Goal: Task Accomplishment & Management: Use online tool/utility

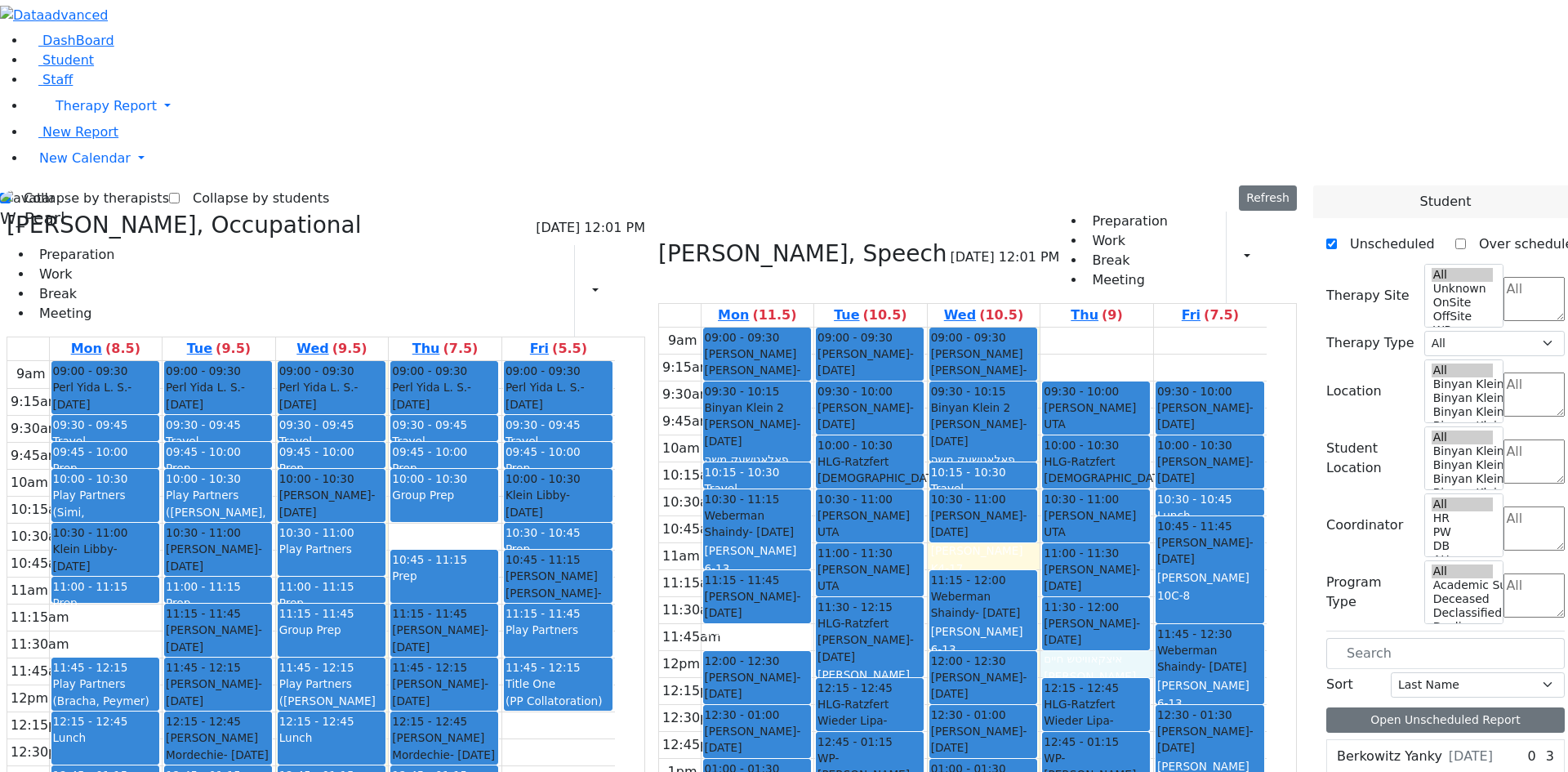
click at [60, 186] on label "Collapse by therapists" at bounding box center [90, 198] width 158 height 26
click at [11, 193] on input "Collapse by therapists" at bounding box center [5, 198] width 11 height 11
checkbox input "false"
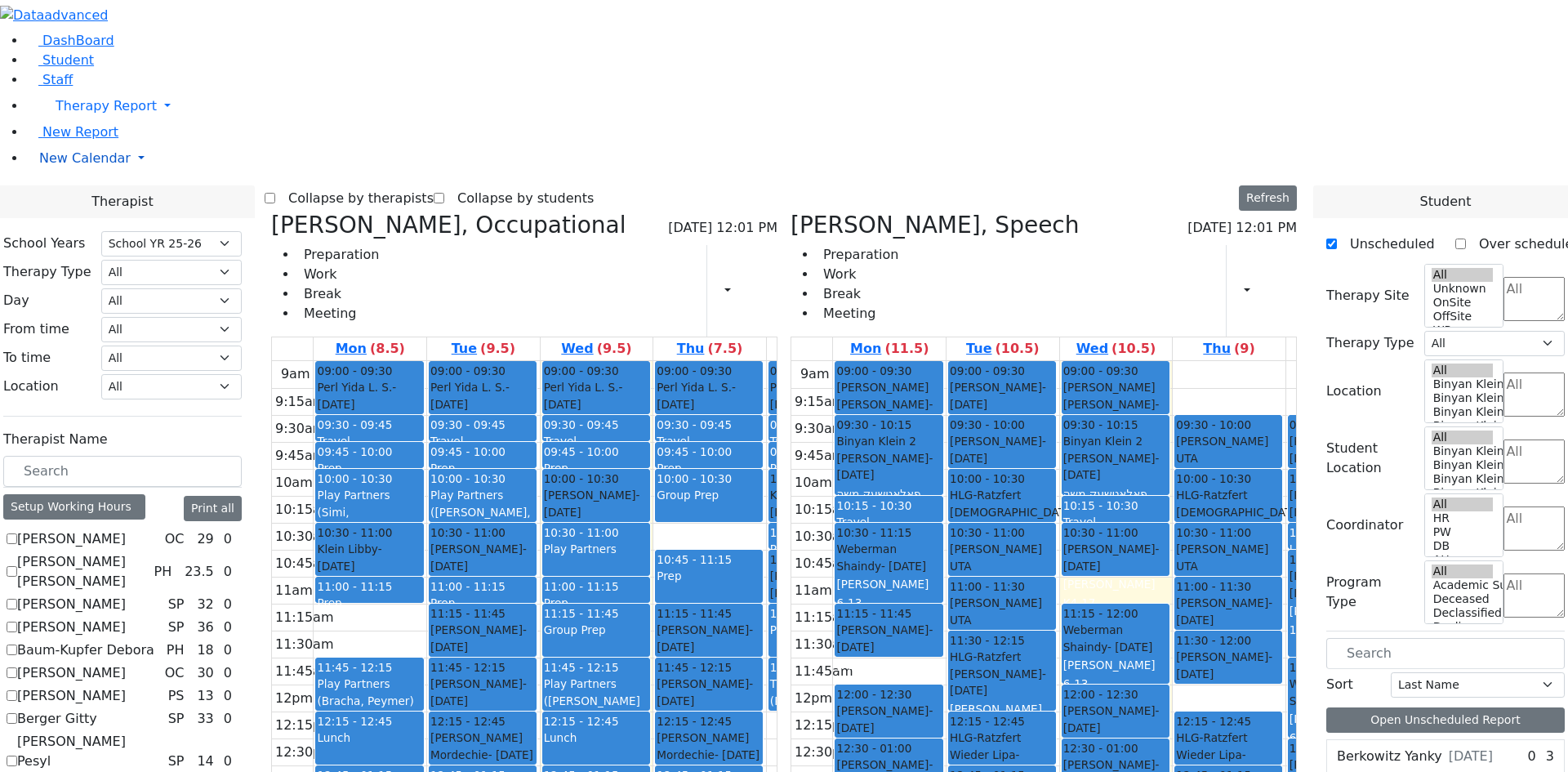
click at [56, 113] on span "New Calendar" at bounding box center [106, 106] width 101 height 16
click at [35, 199] on span at bounding box center [35, 191] width 0 height 16
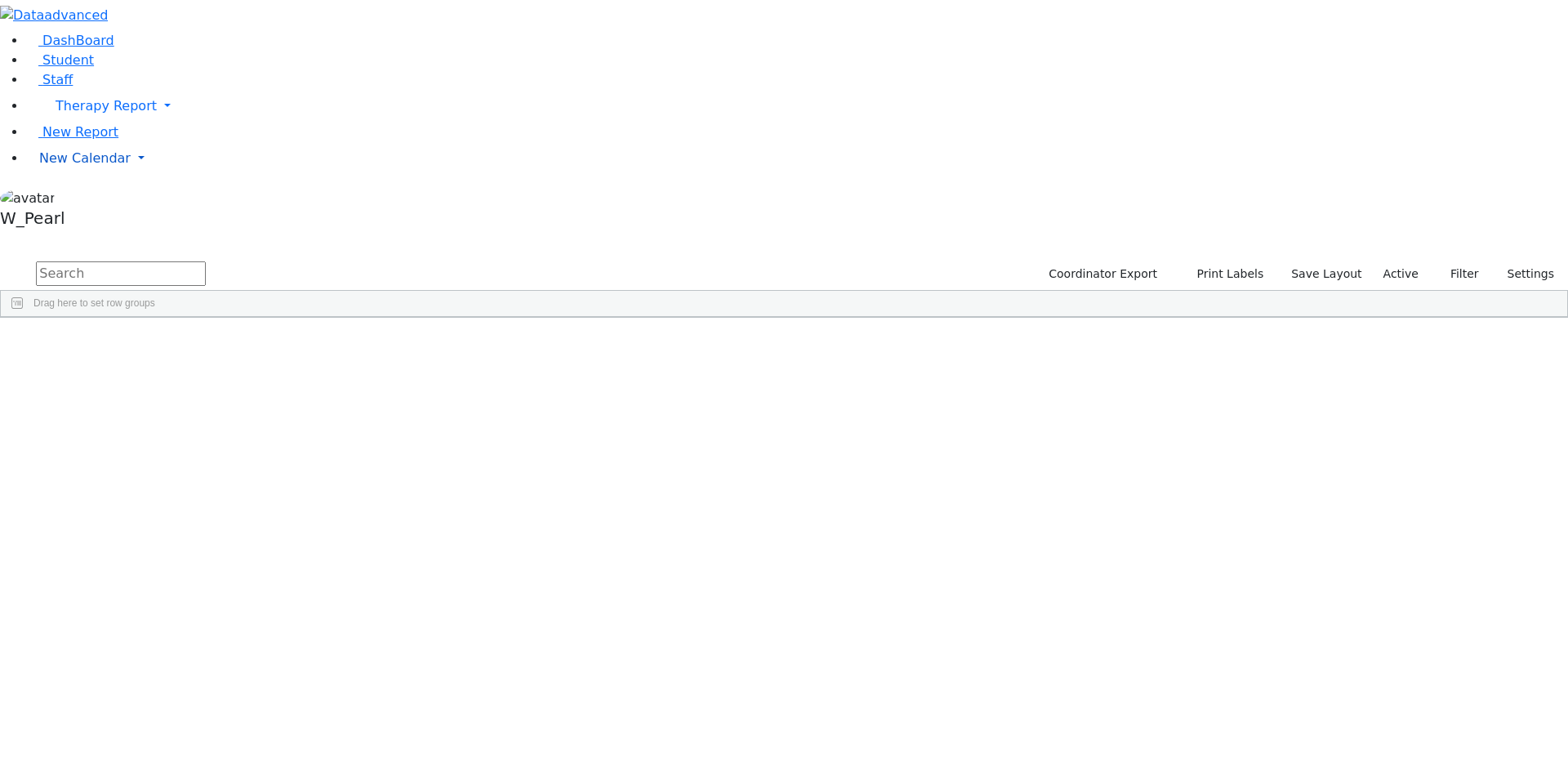
click at [75, 122] on link "New Calendar" at bounding box center [796, 106] width 1541 height 32
click at [80, 200] on link "Calendar" at bounding box center [64, 191] width 59 height 20
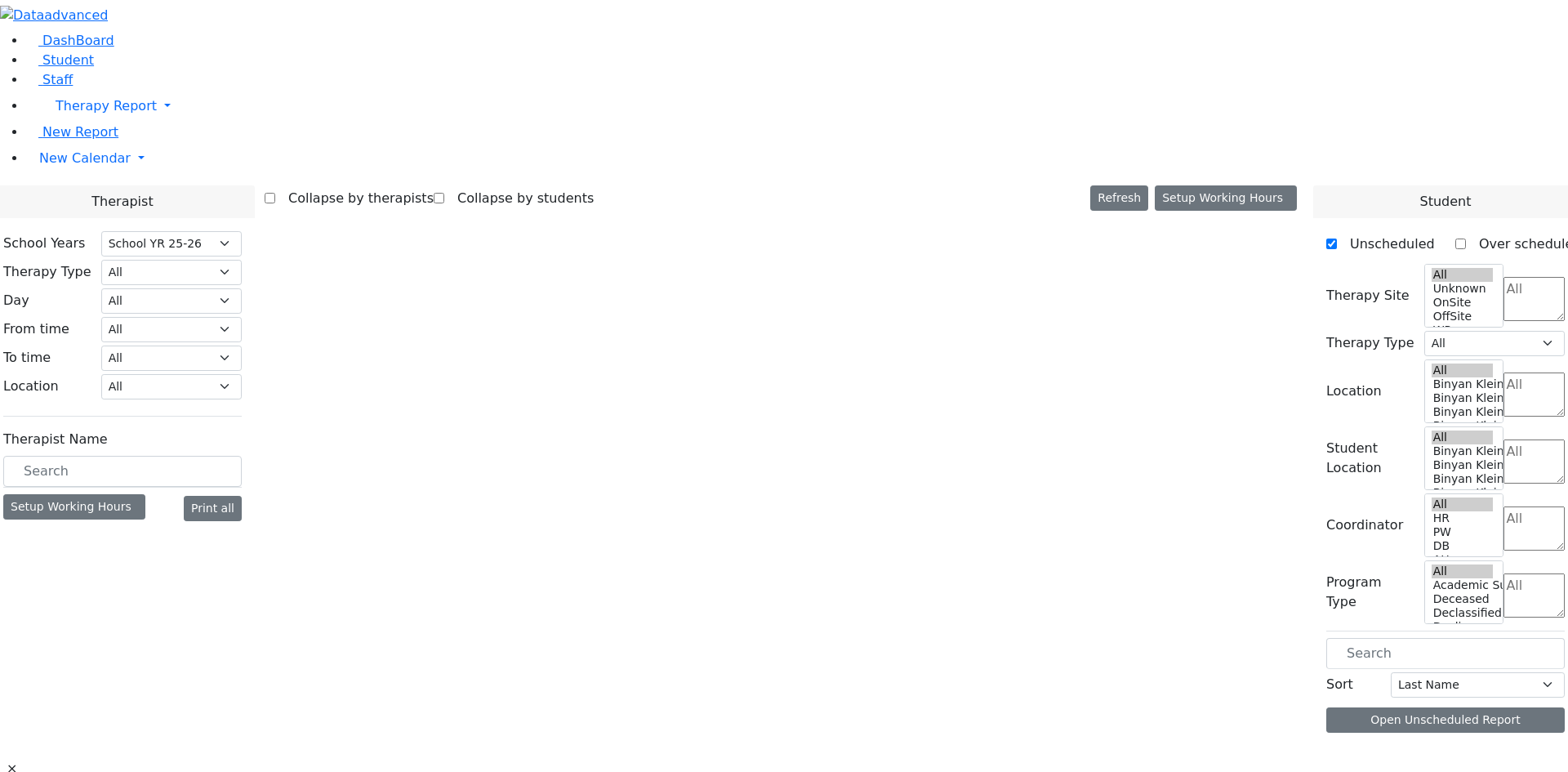
select select "212"
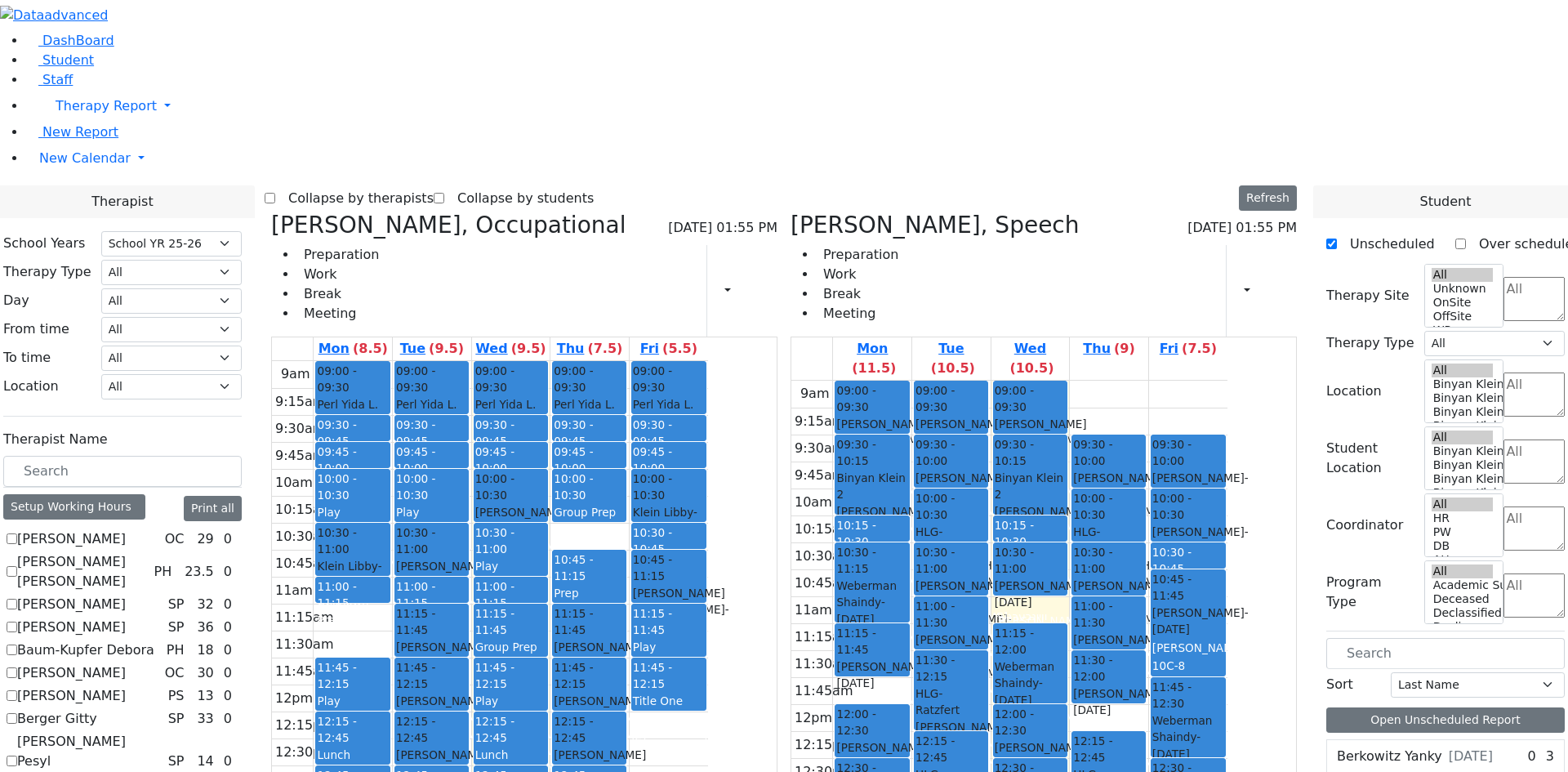
scroll to position [490, 0]
checkbox input "true"
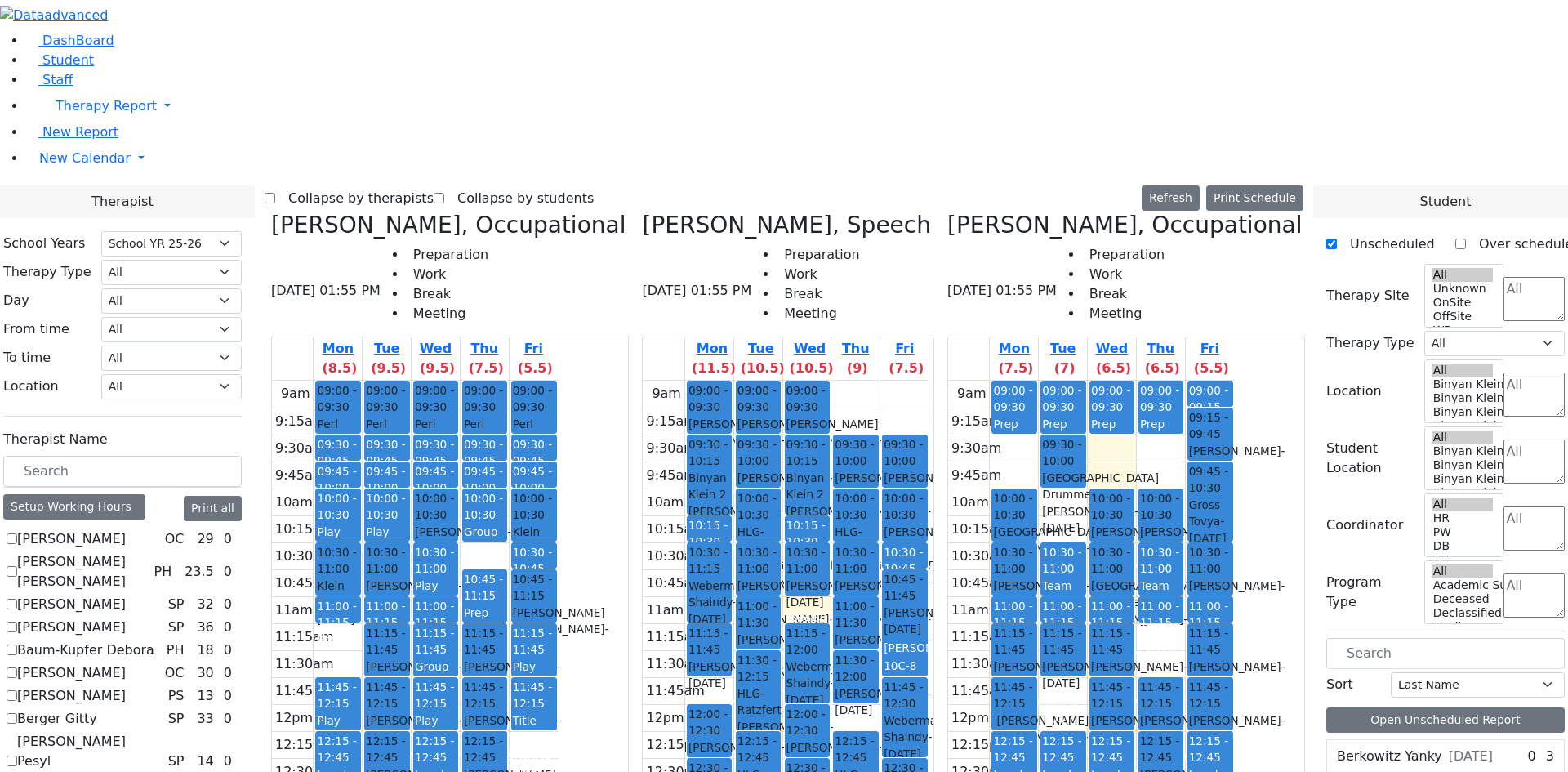
scroll to position [898, 0]
checkbox input "true"
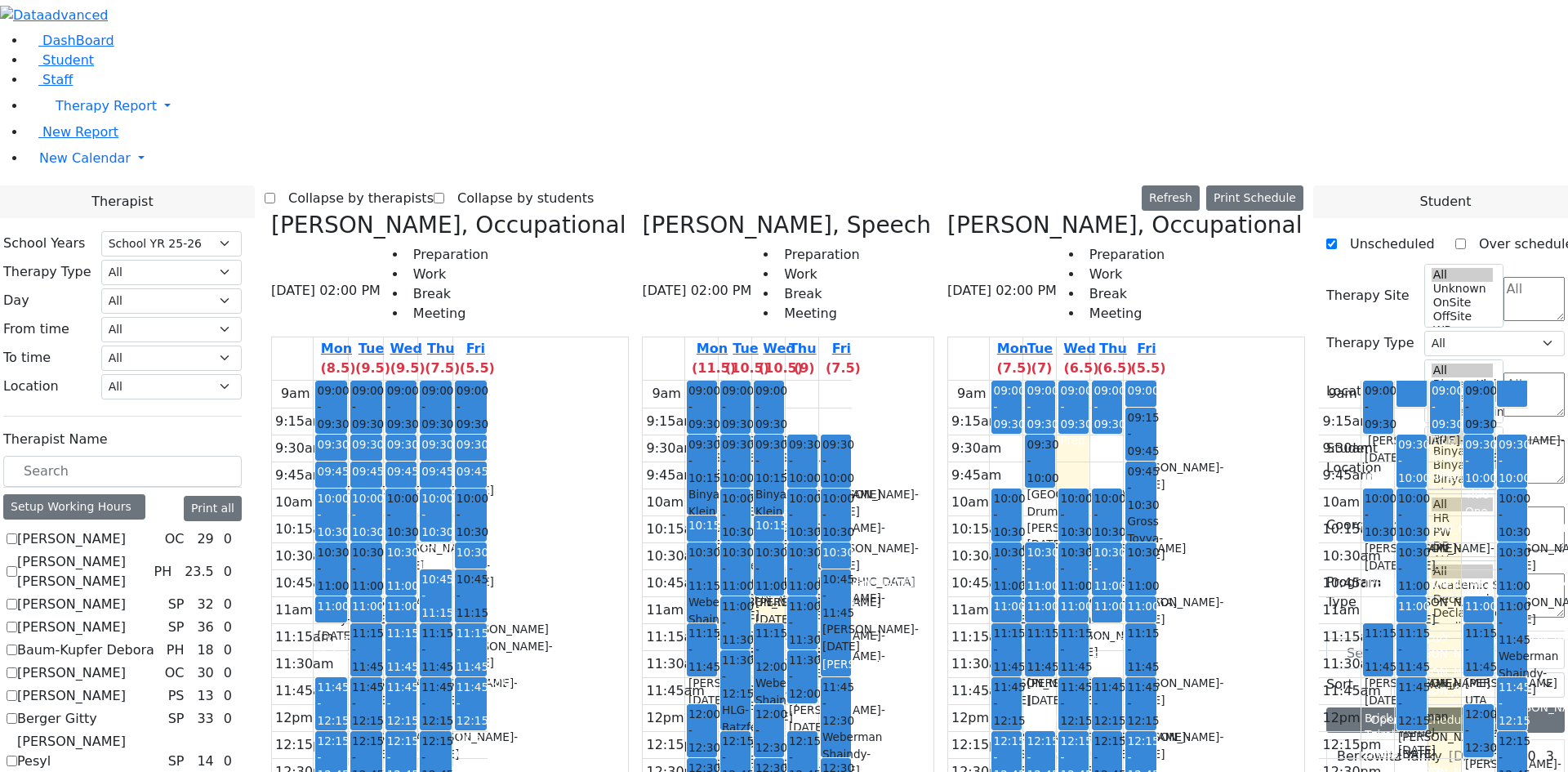
click at [433, 186] on label "Collapse by therapists" at bounding box center [354, 198] width 158 height 26
click at [275, 193] on input "Collapse by therapists" at bounding box center [270, 198] width 11 height 11
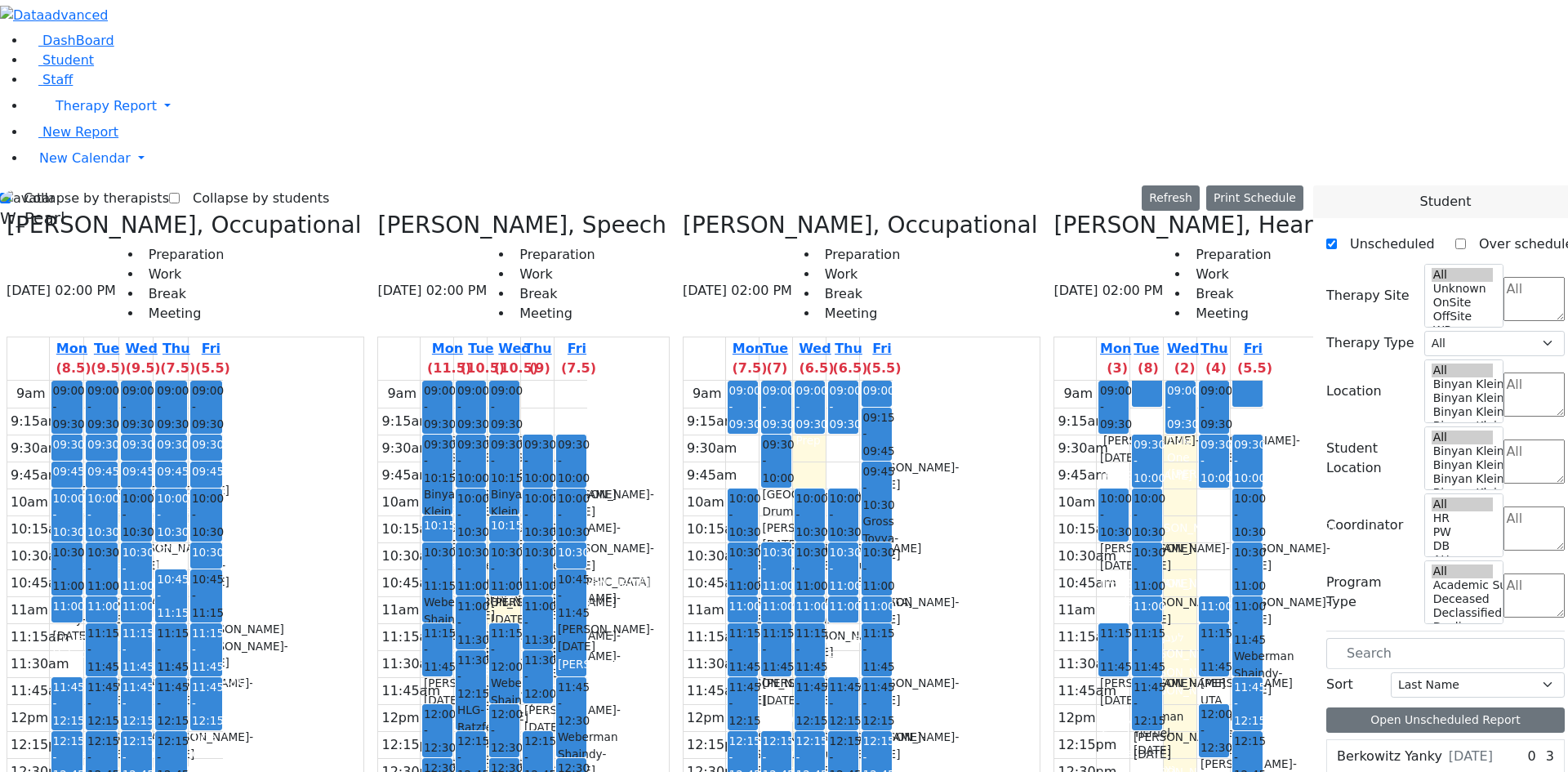
click at [1053, 211] on h3 "Renzoni Rebecca, Hearing" at bounding box center [1200, 225] width 294 height 27
click at [1053, 211] on icon at bounding box center [1053, 225] width 0 height 27
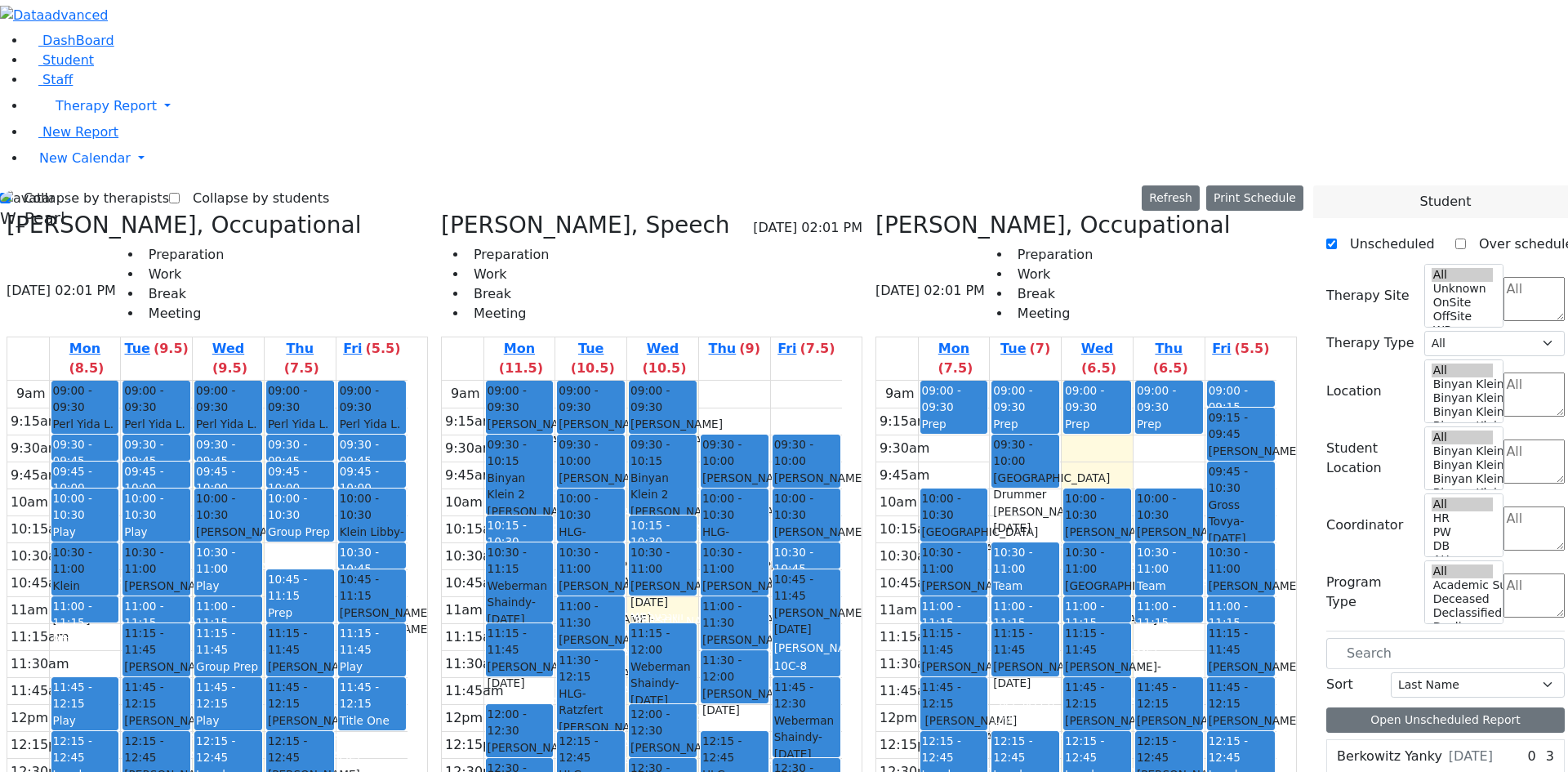
click at [67, 186] on label "Collapse by therapists" at bounding box center [90, 198] width 158 height 26
click at [11, 193] on input "Collapse by therapists" at bounding box center [5, 198] width 11 height 11
checkbox input "false"
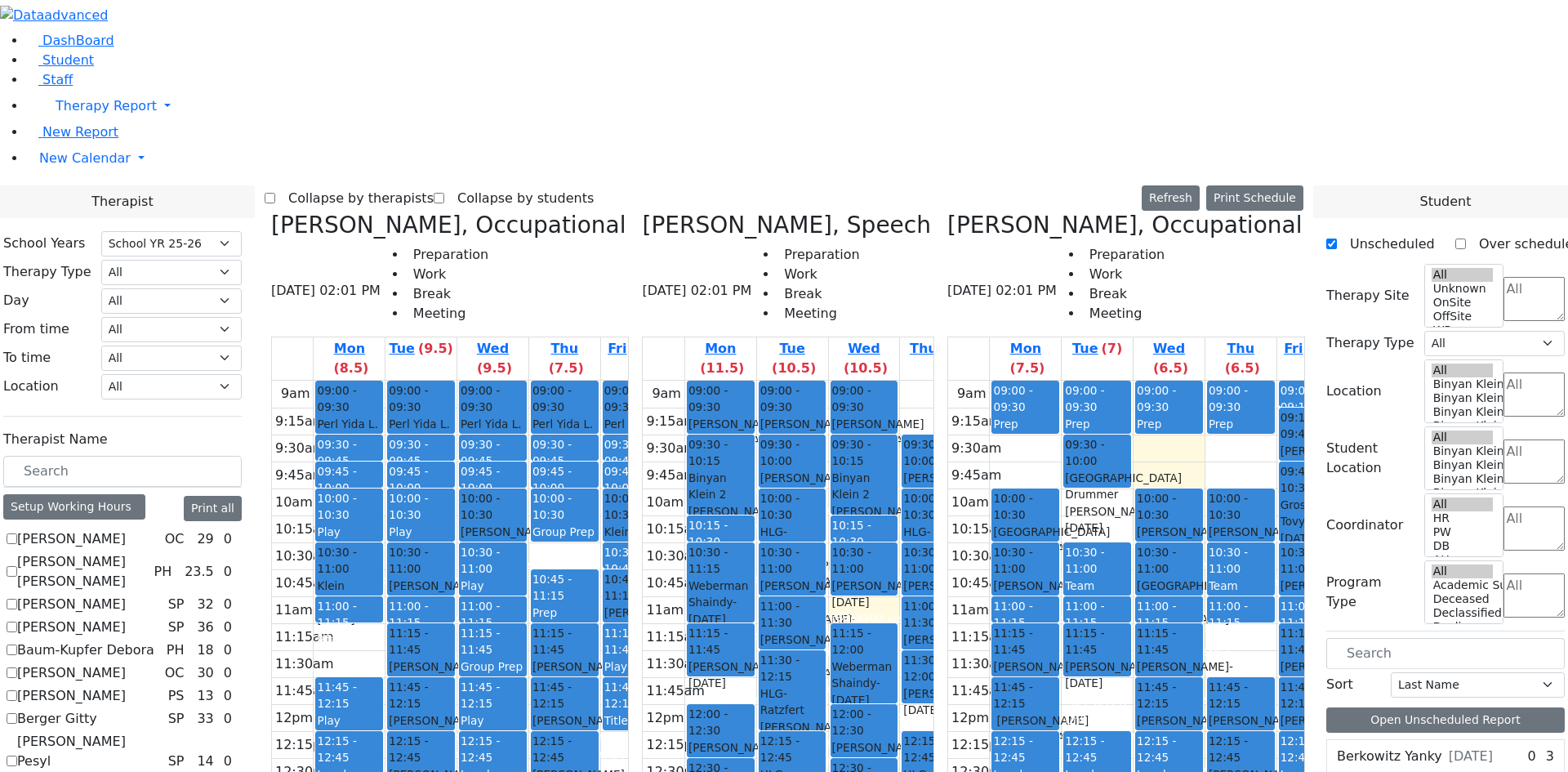
checkbox input "true"
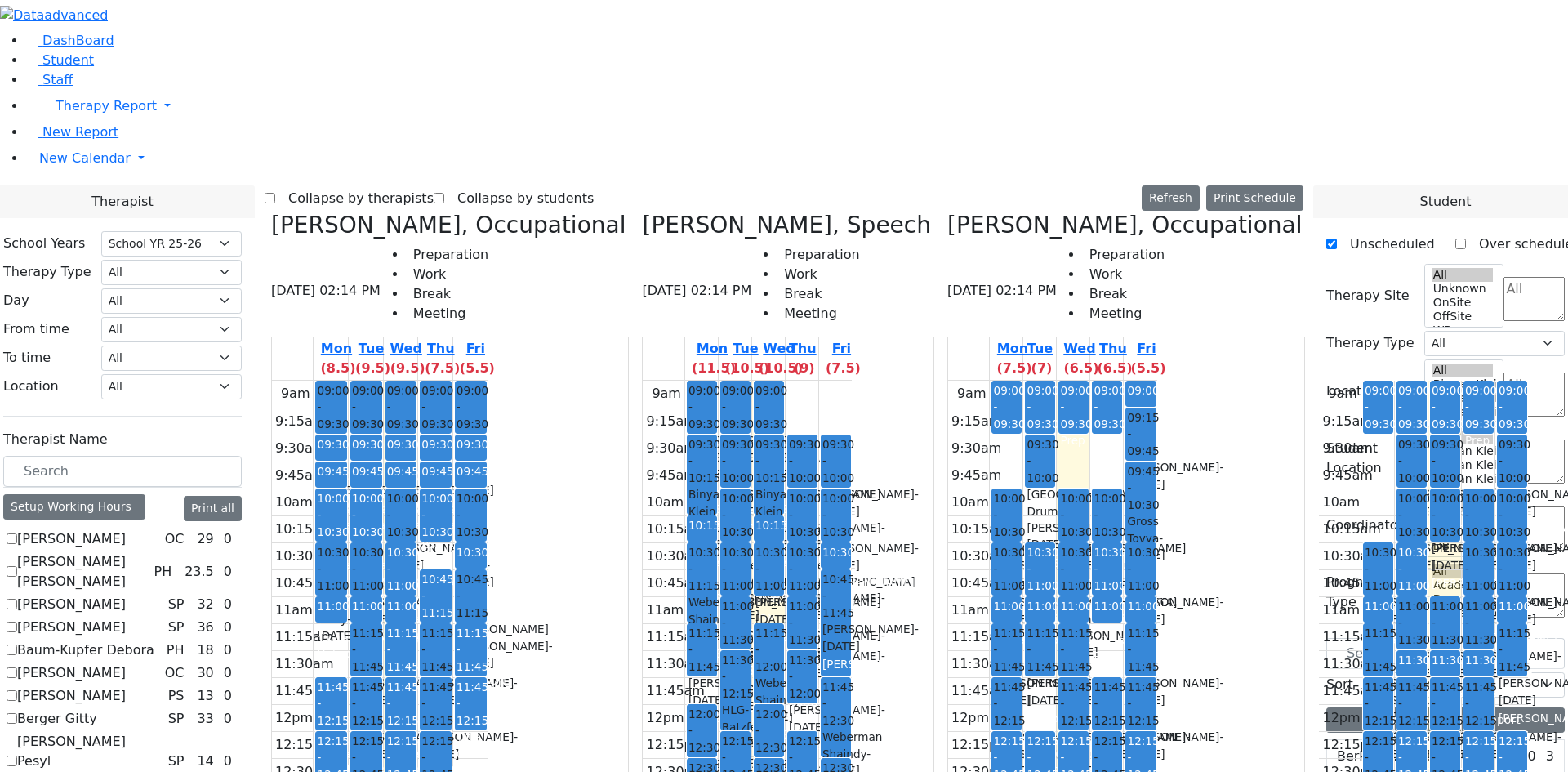
click at [947, 211] on icon at bounding box center [947, 225] width 0 height 27
checkbox input "false"
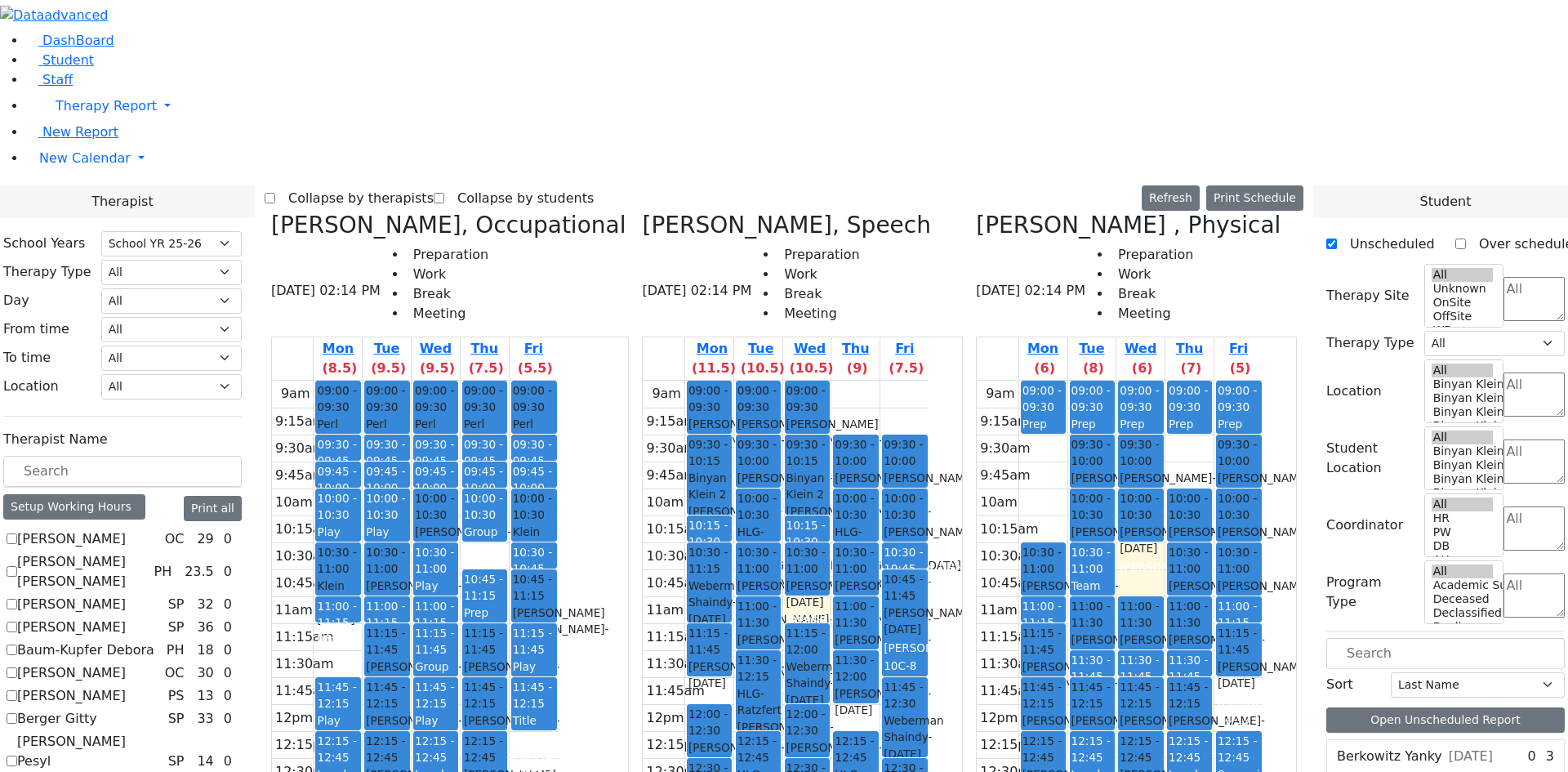
scroll to position [1143, 0]
checkbox input "true"
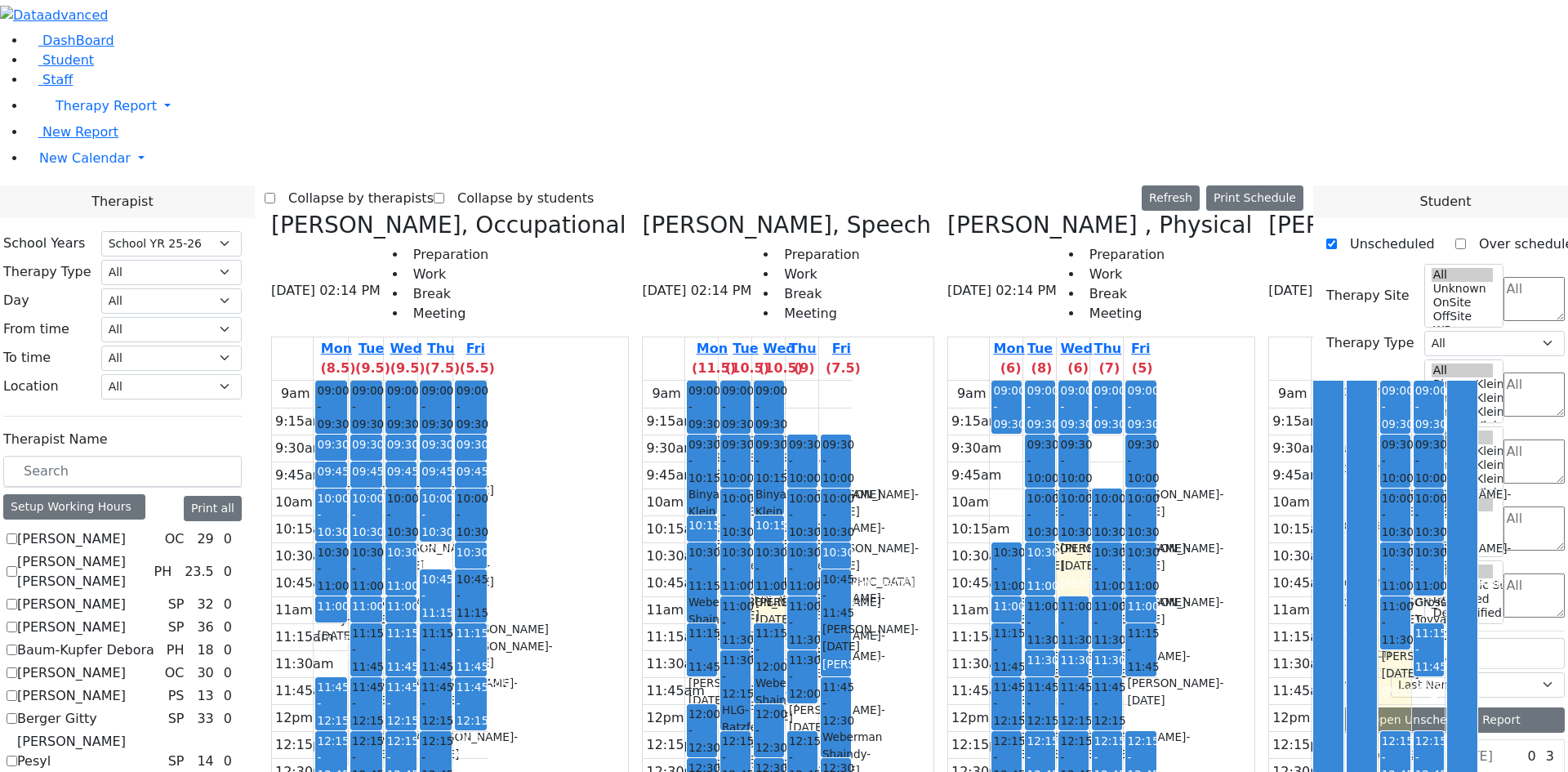
click at [429, 186] on label "Collapse by therapists" at bounding box center [354, 198] width 158 height 26
click at [275, 193] on input "Collapse by therapists" at bounding box center [270, 198] width 11 height 11
checkbox input "true"
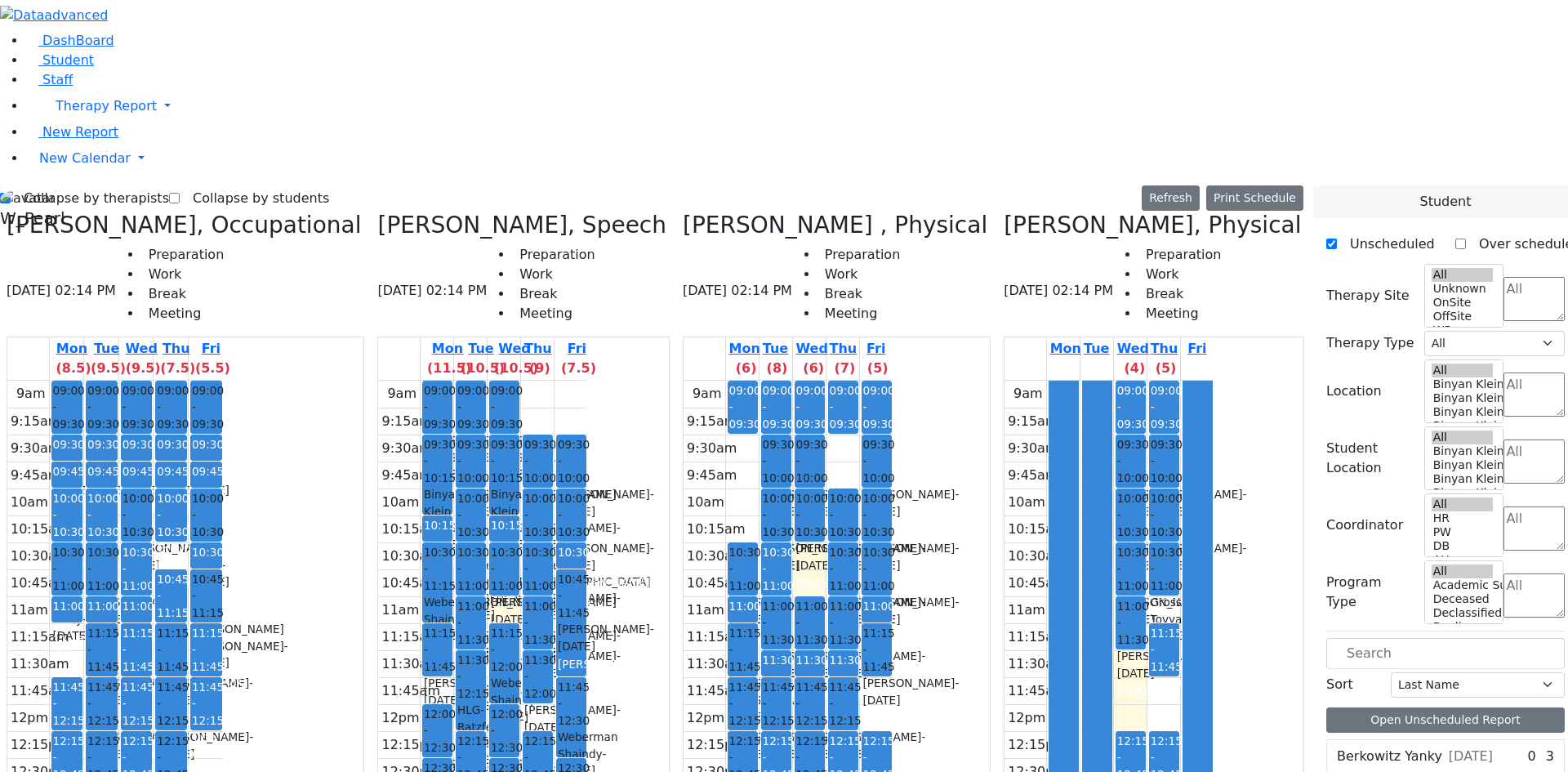
click at [1004, 211] on h3 "Salvagin Joshua L, Physical" at bounding box center [1151, 225] width 297 height 27
drag, startPoint x: 998, startPoint y: 67, endPoint x: 996, endPoint y: 51, distance: 16.1
click at [997, 211] on div "Salvagin Joshua L, Physical 08/27/2025 02:14 PM Preparation Work Break Meeting …" at bounding box center [1154, 613] width 314 height 804
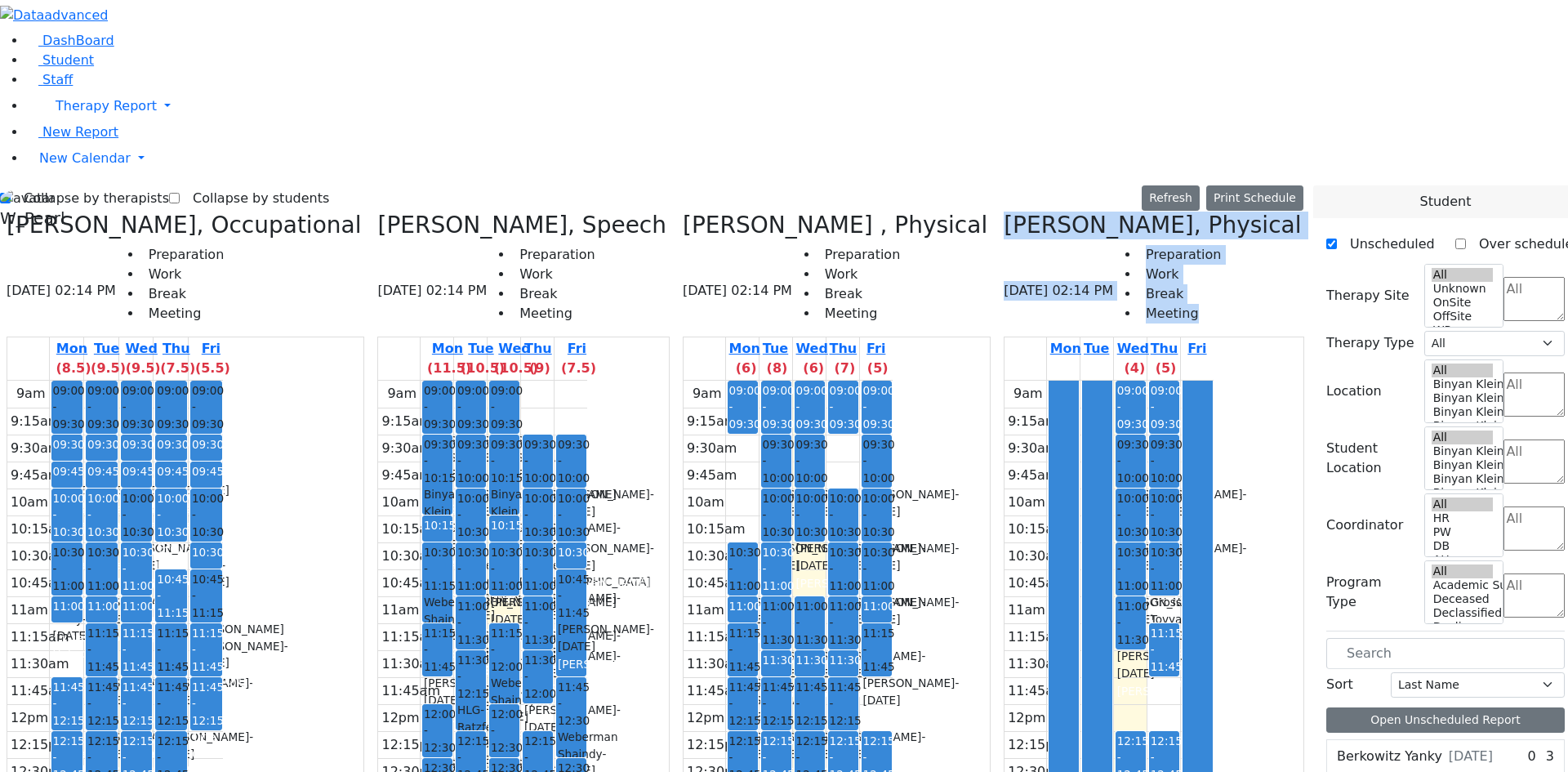
click at [997, 211] on div "Salvagin Joshua L, Physical 08/27/2025 02:14 PM Preparation Work Break Meeting …" at bounding box center [1154, 613] width 314 height 804
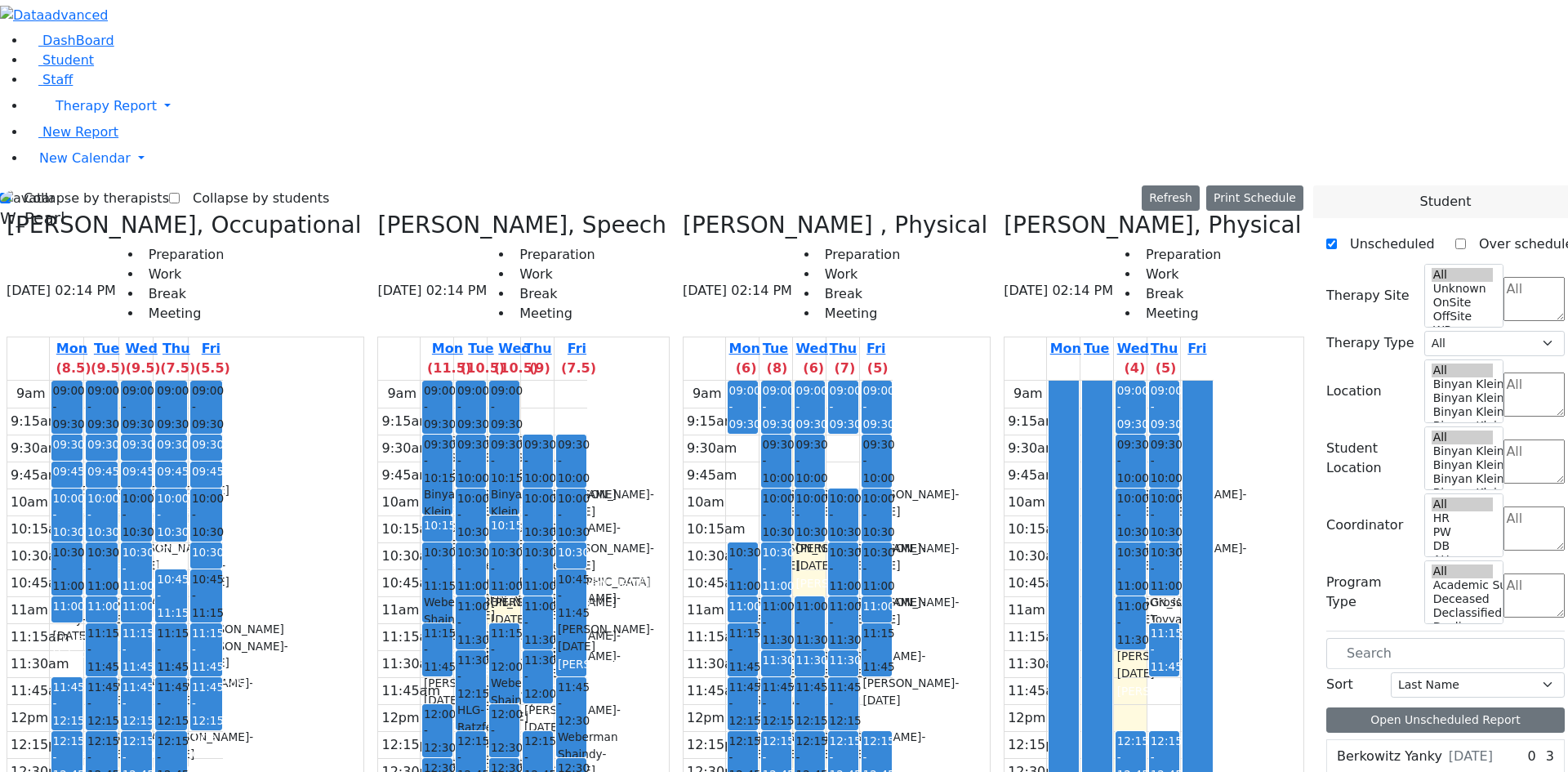
click at [997, 211] on div "Salvagin Joshua L, Physical 08/27/2025 02:14 PM Preparation Work Break Meeting …" at bounding box center [1154, 613] width 314 height 804
click at [1003, 211] on icon at bounding box center [1003, 225] width 0 height 27
checkbox input "false"
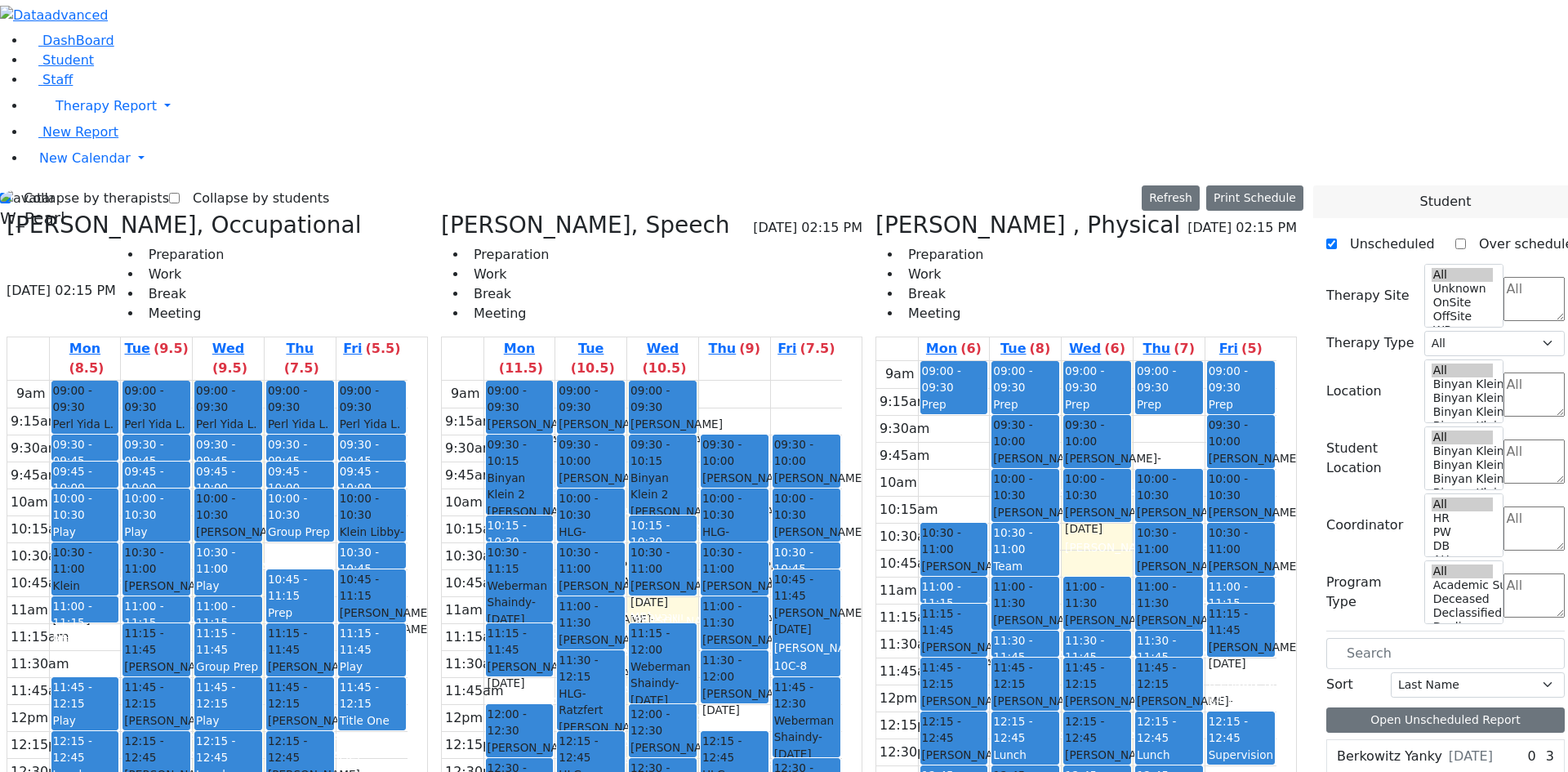
click at [63, 186] on label "Collapse by therapists" at bounding box center [90, 198] width 158 height 26
click at [11, 193] on input "Collapse by therapists" at bounding box center [5, 198] width 11 height 11
checkbox input "false"
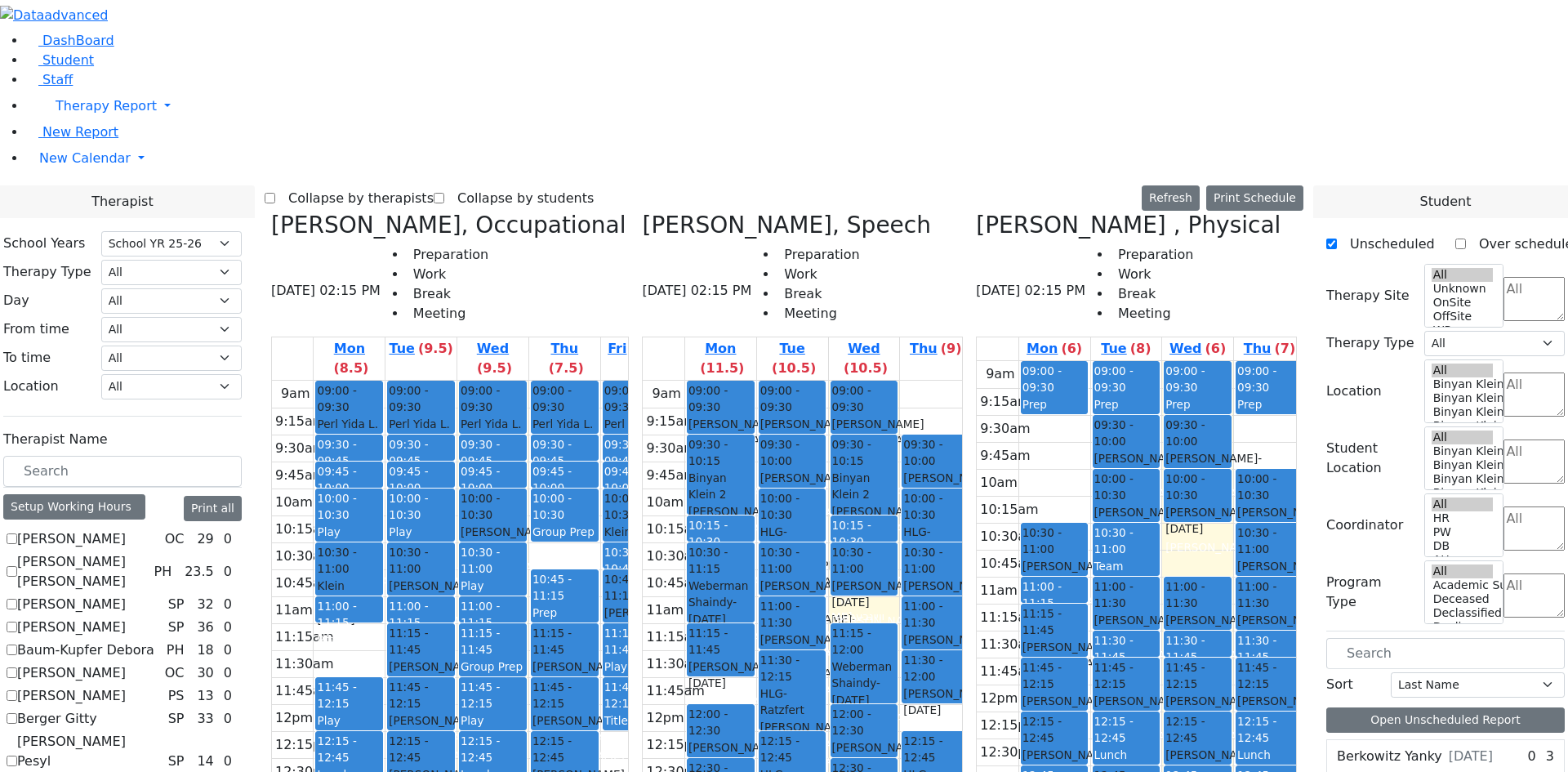
scroll to position [0, 0]
checkbox input "true"
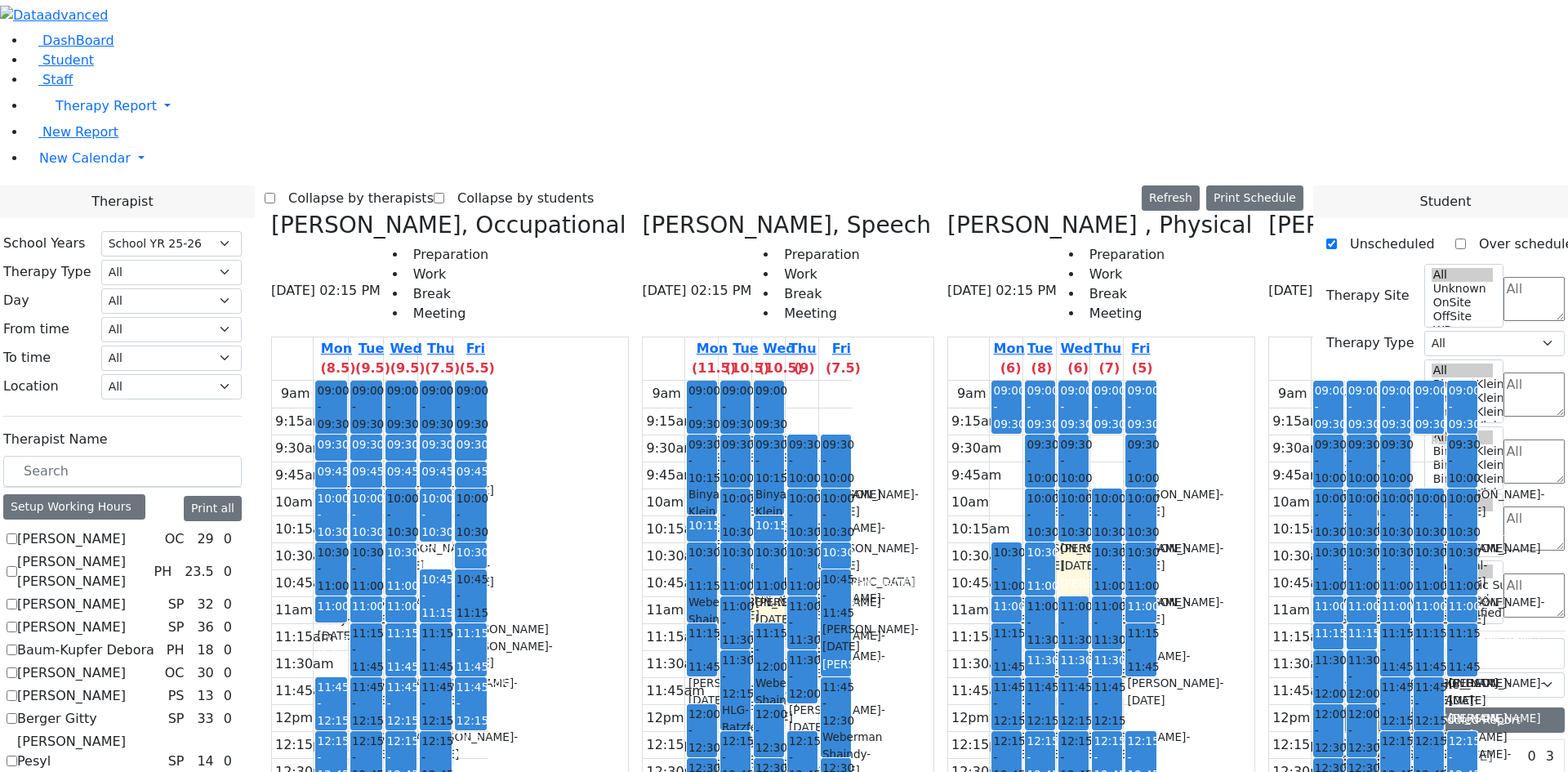
click at [433, 186] on label "Collapse by therapists" at bounding box center [354, 198] width 158 height 26
click at [275, 193] on input "Collapse by therapists" at bounding box center [270, 198] width 11 height 11
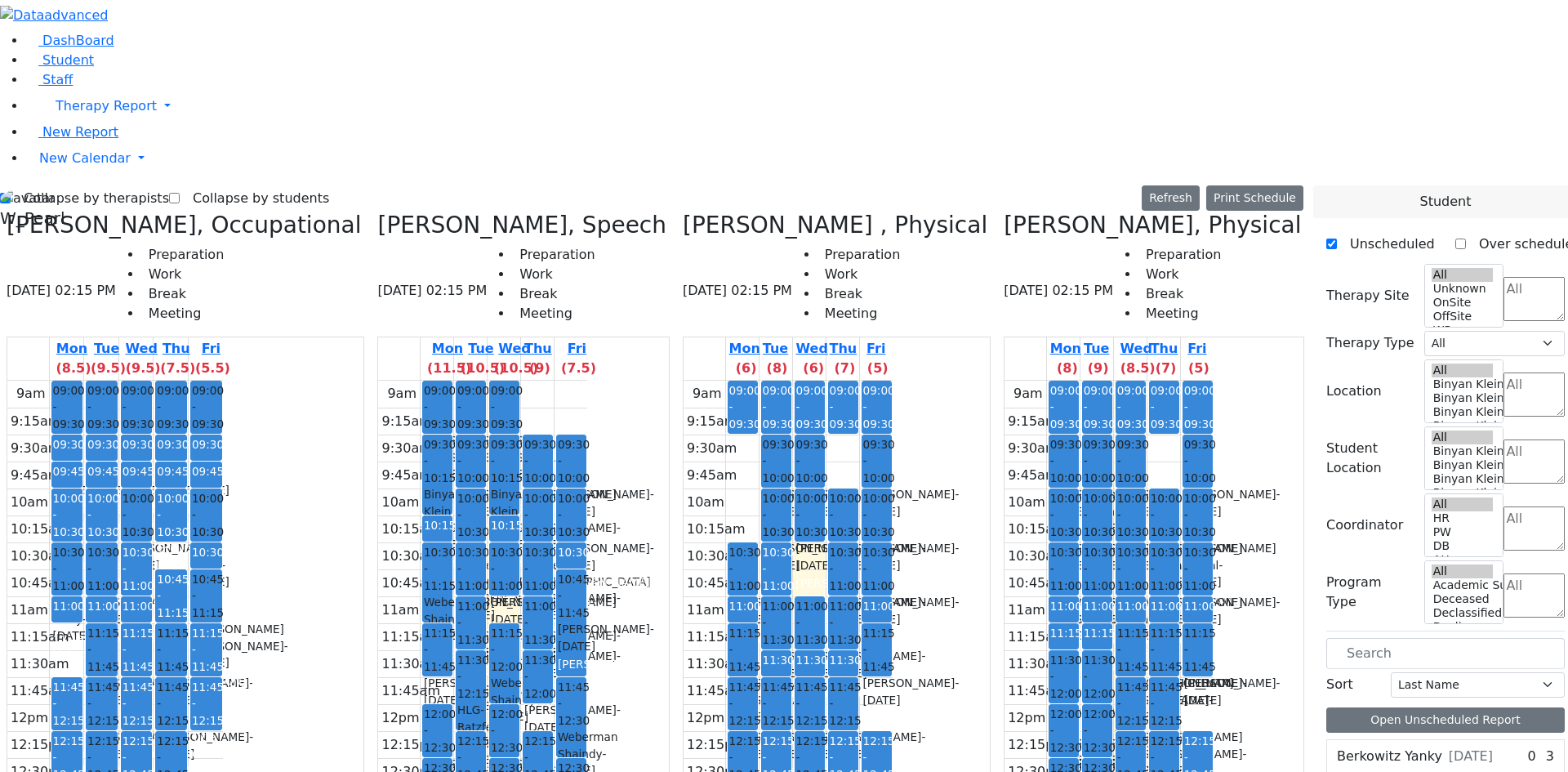
click at [26, 142] on li "New Report" at bounding box center [796, 132] width 1541 height 20
click at [68, 186] on label "Collapse by therapists" at bounding box center [90, 198] width 158 height 26
click at [11, 193] on input "Collapse by therapists" at bounding box center [5, 198] width 11 height 11
checkbox input "false"
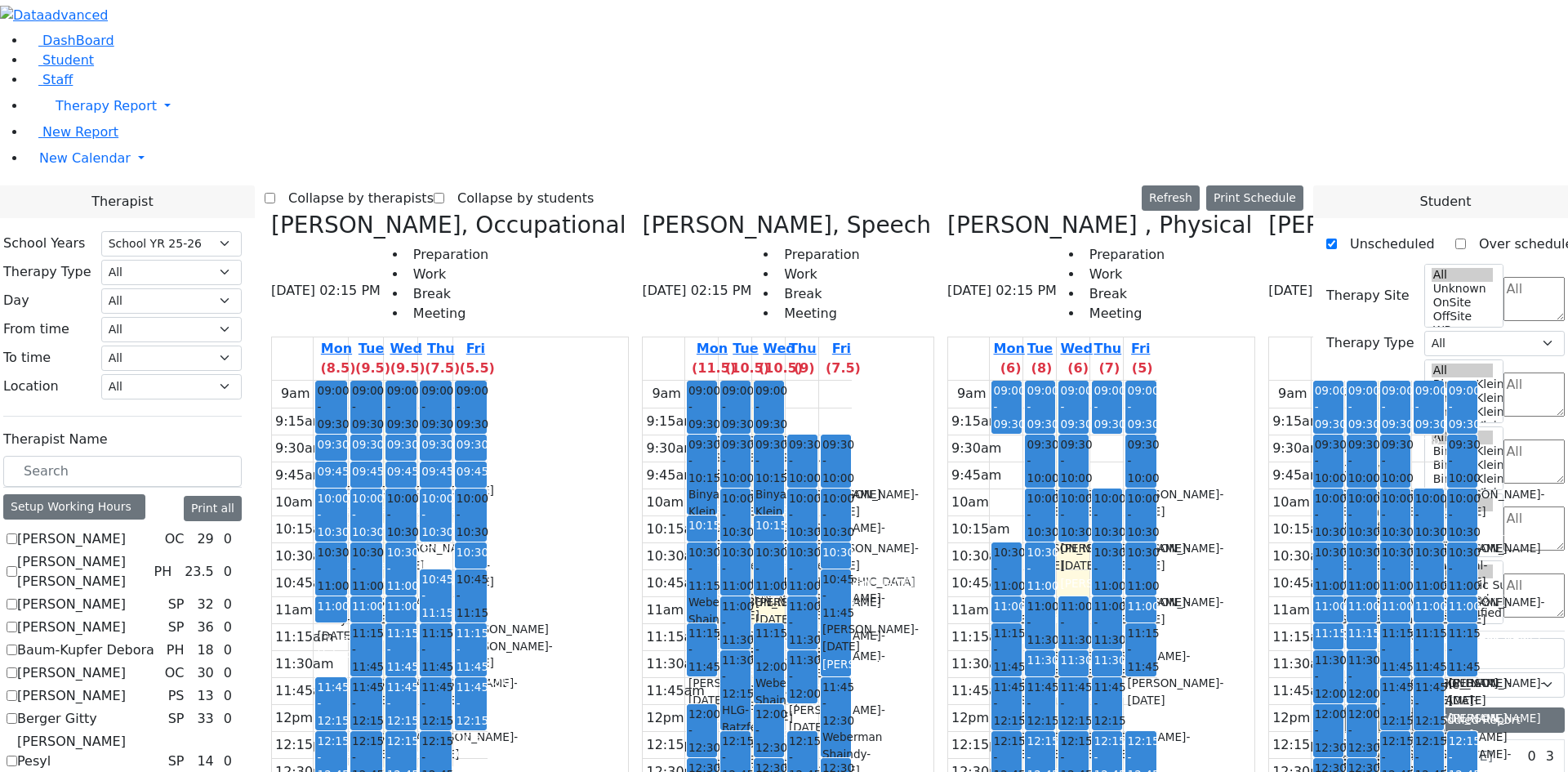
scroll to position [980, 0]
checkbox input "true"
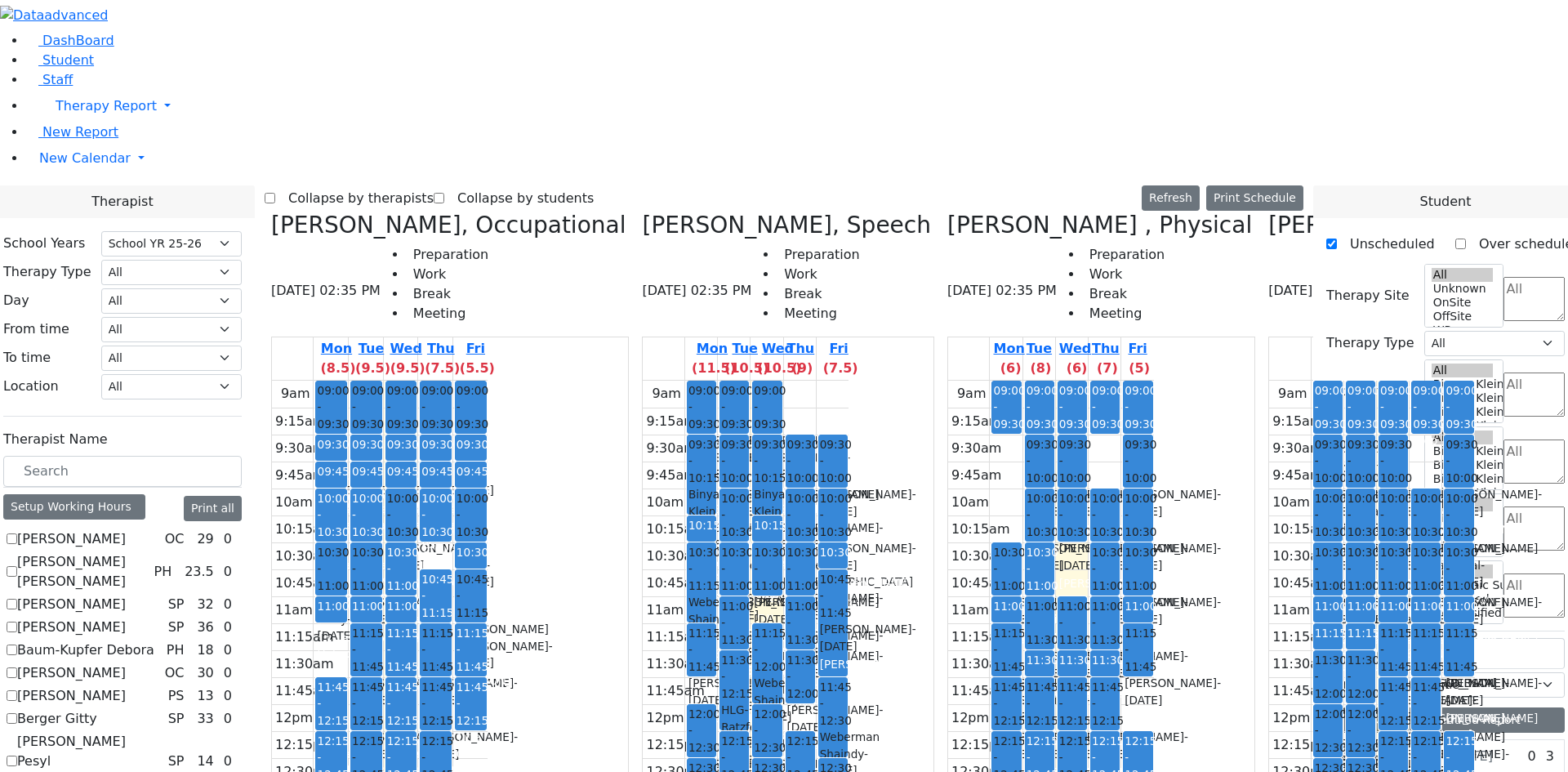
click at [431, 186] on label "Collapse by therapists" at bounding box center [354, 198] width 158 height 26
click at [275, 193] on input "Collapse by therapists" at bounding box center [270, 198] width 11 height 11
checkbox input "true"
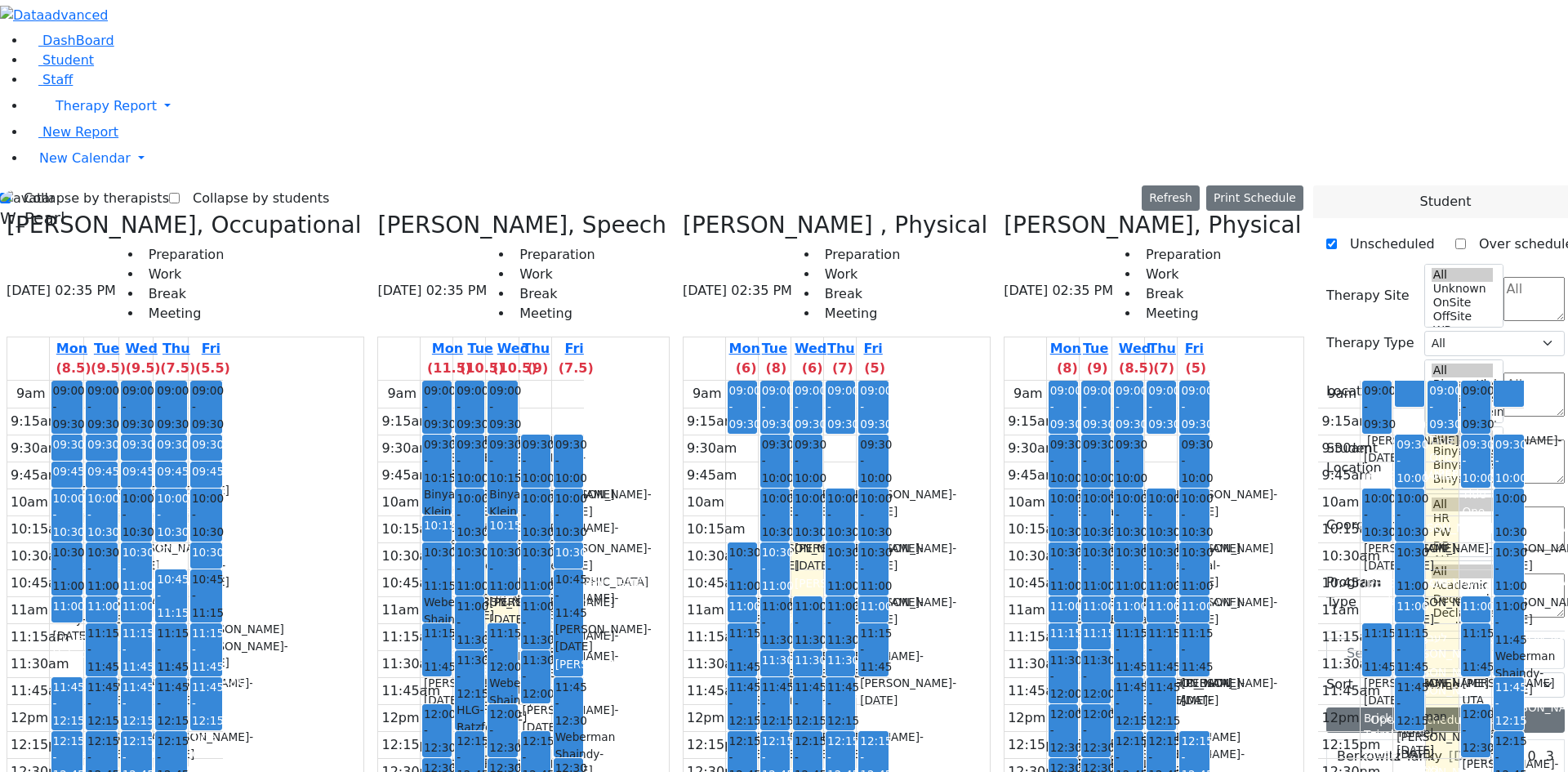
click at [221, 186] on label "Collapse by students" at bounding box center [255, 198] width 150 height 26
click at [180, 193] on input "Collapse by students" at bounding box center [174, 198] width 11 height 11
checkbox input "true"
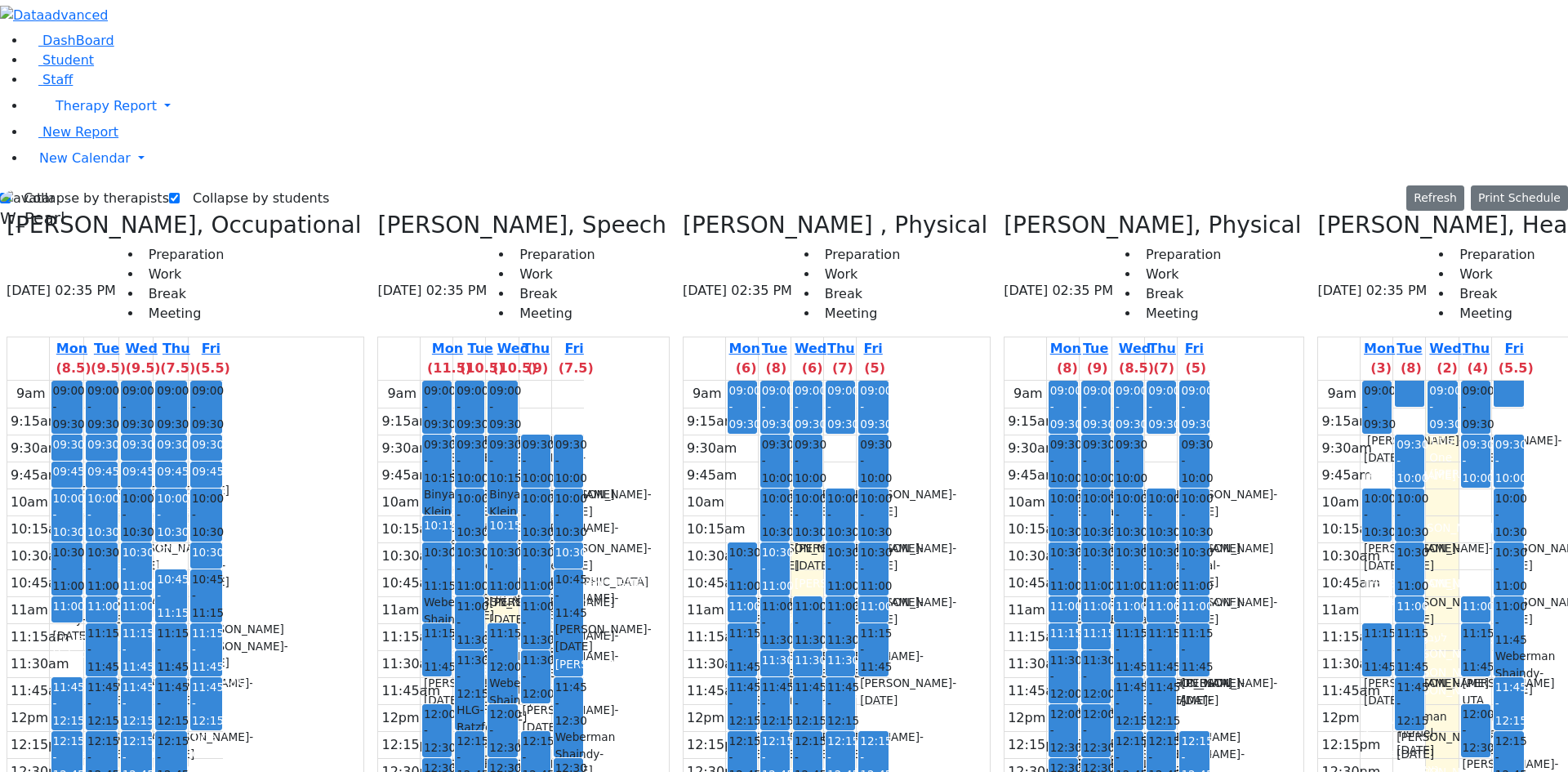
click at [1435, 432] on div "Title One" at bounding box center [1442, 448] width 26 height 33
click at [1418, 462] on td at bounding box center [1441, 475] width 164 height 27
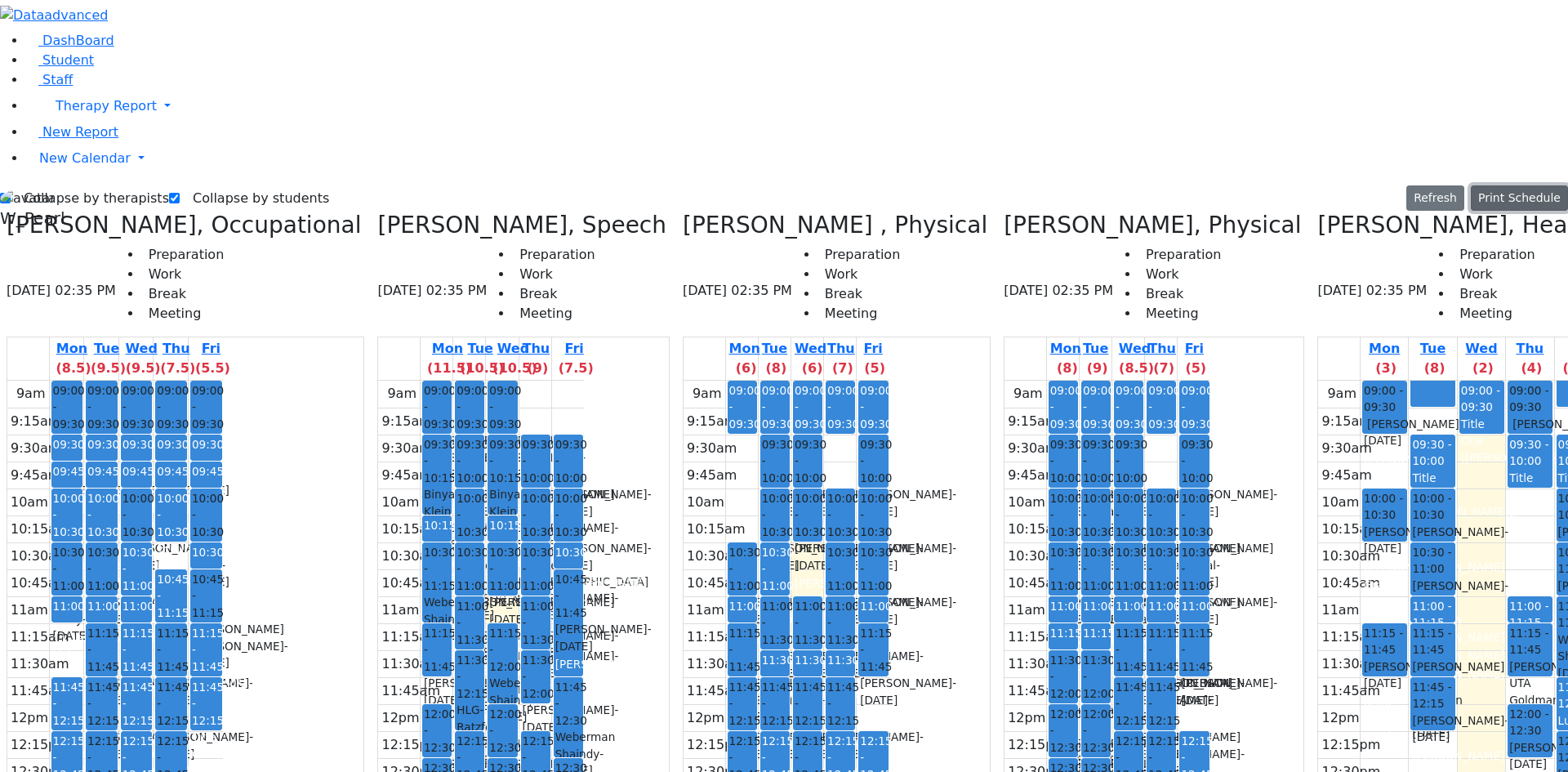
click at [1492, 186] on button "Print Schedule" at bounding box center [1519, 198] width 97 height 25
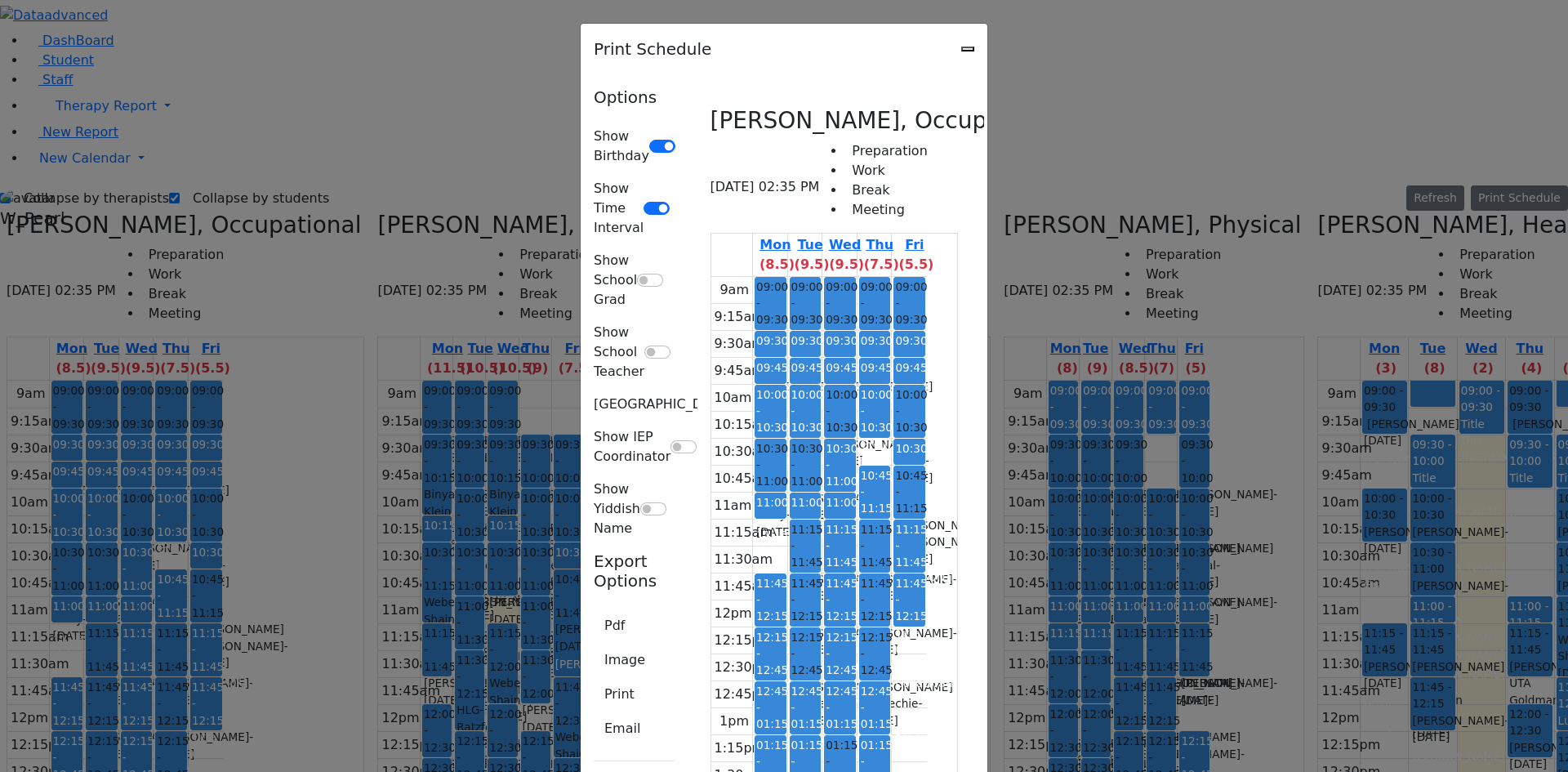
scroll to position [2777, 0]
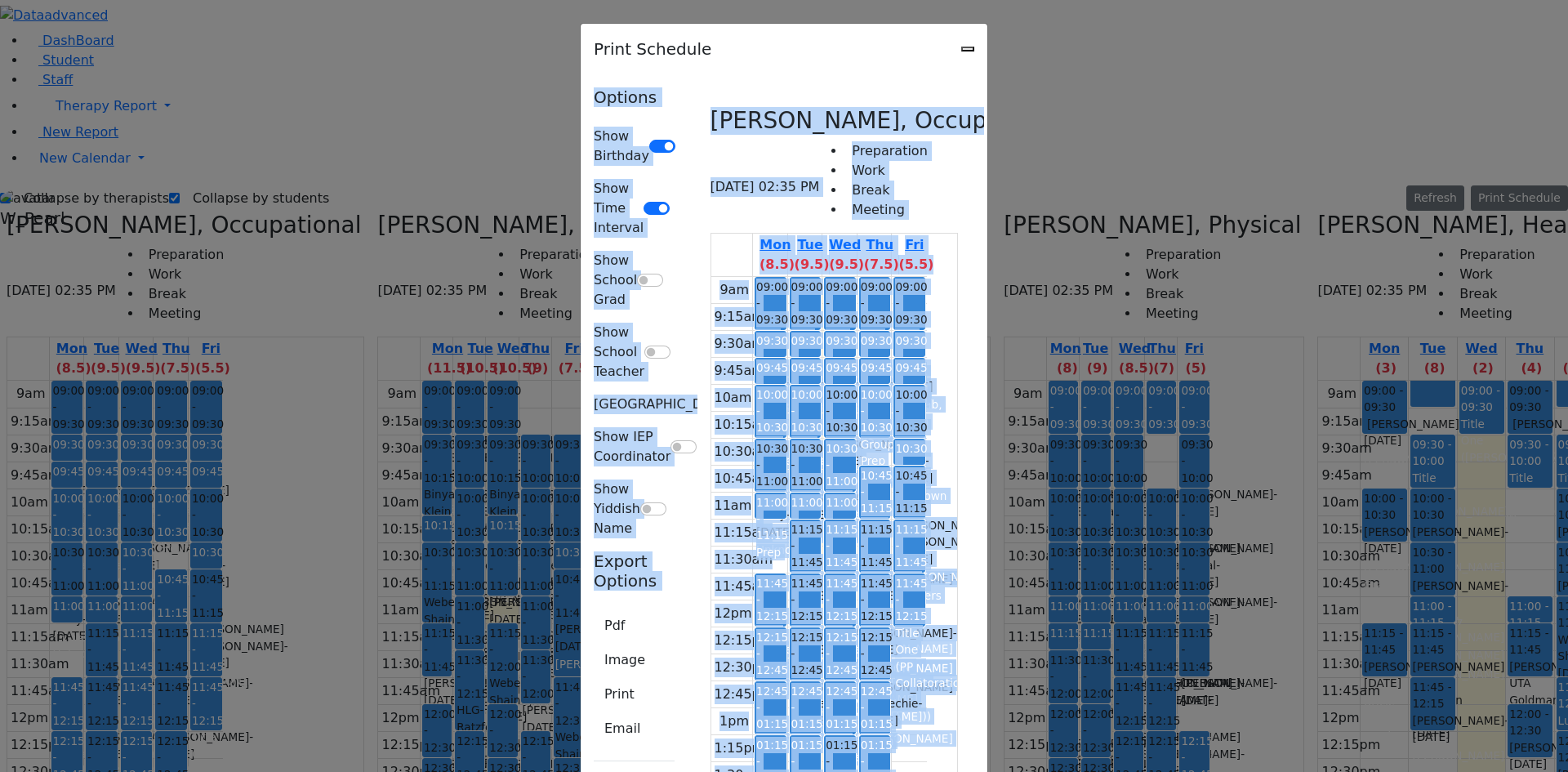
drag, startPoint x: 1018, startPoint y: 57, endPoint x: 800, endPoint y: 82, distance: 219.4
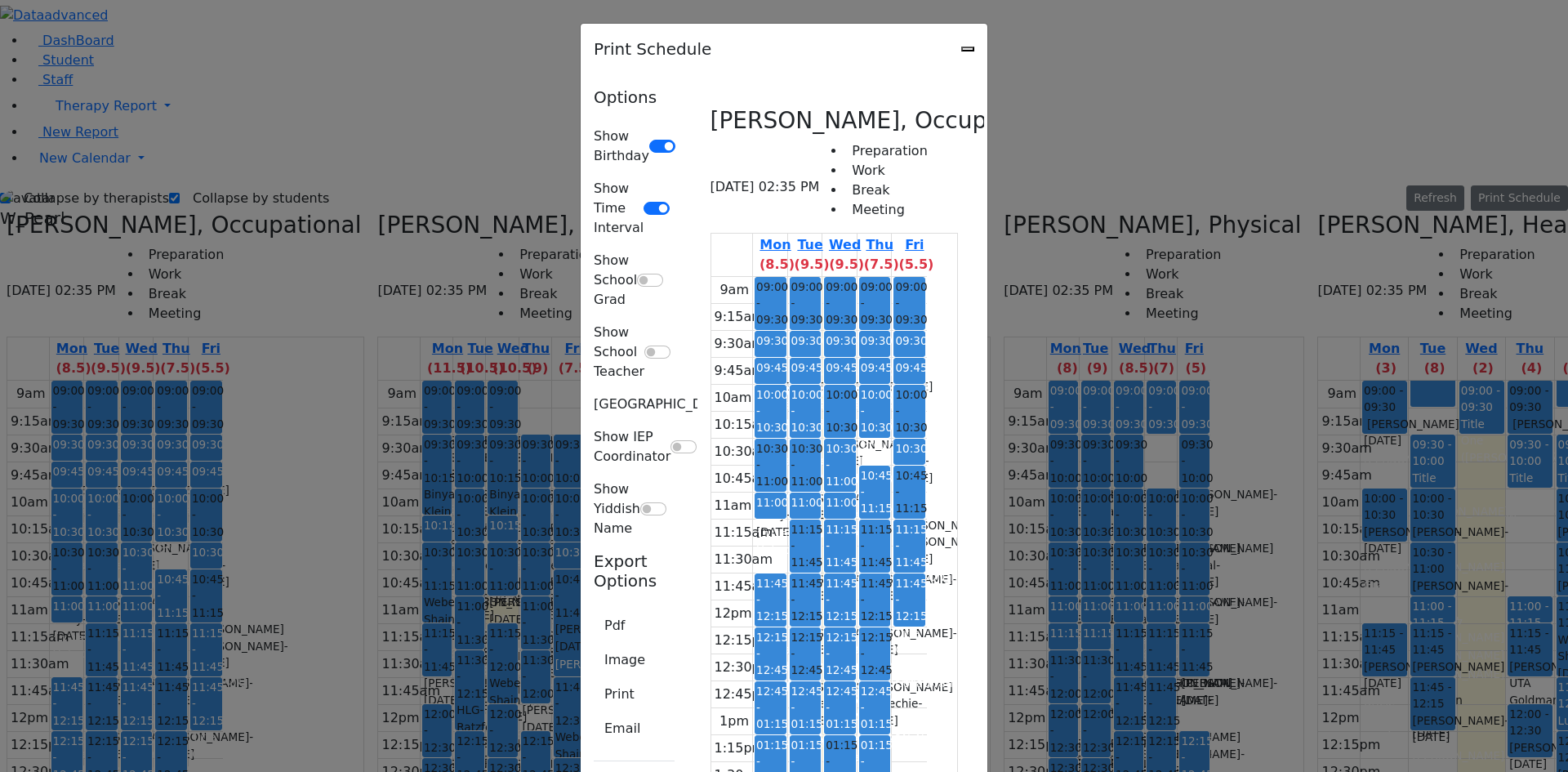
scroll to position [2940, 0]
click at [987, 67] on div "Print Schedule" at bounding box center [784, 48] width 407 height 51
click at [987, 52] on div "Print Schedule" at bounding box center [784, 48] width 407 height 51
click at [987, 41] on div "Print Schedule" at bounding box center [784, 48] width 407 height 51
click at [967, 49] on icon "Close" at bounding box center [967, 49] width 0 height 0
